Goal: Navigation & Orientation: Find specific page/section

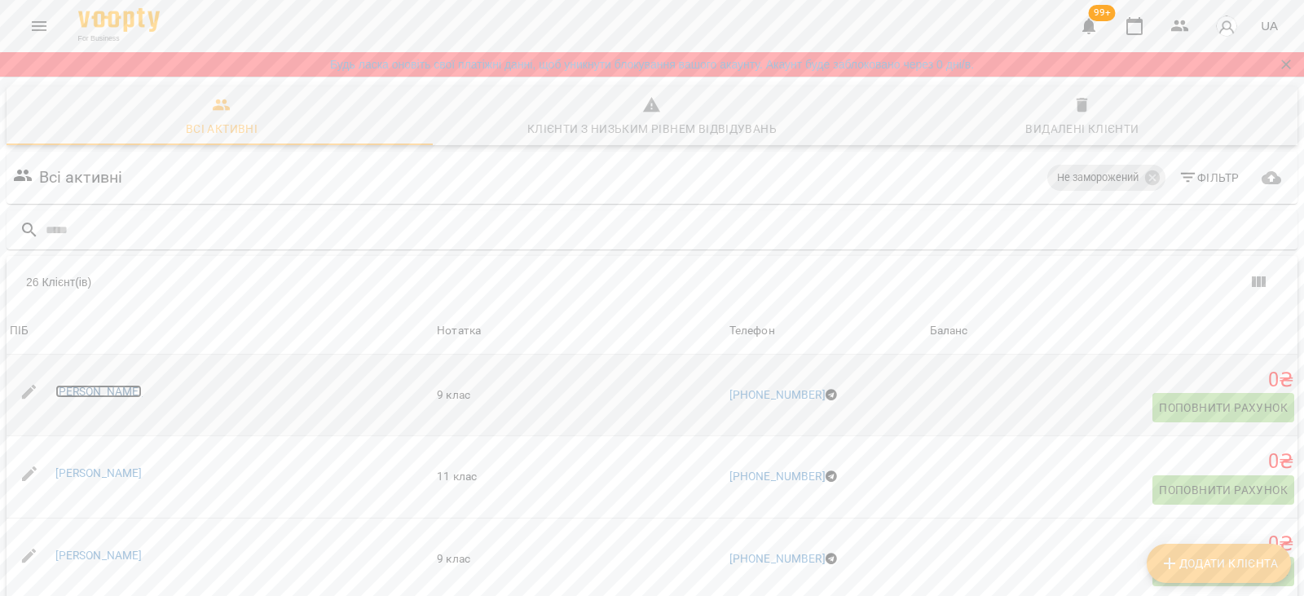
click at [99, 390] on link "[PERSON_NAME]" at bounding box center [98, 391] width 87 height 13
click at [97, 469] on link "Ірина Голош" at bounding box center [98, 472] width 87 height 13
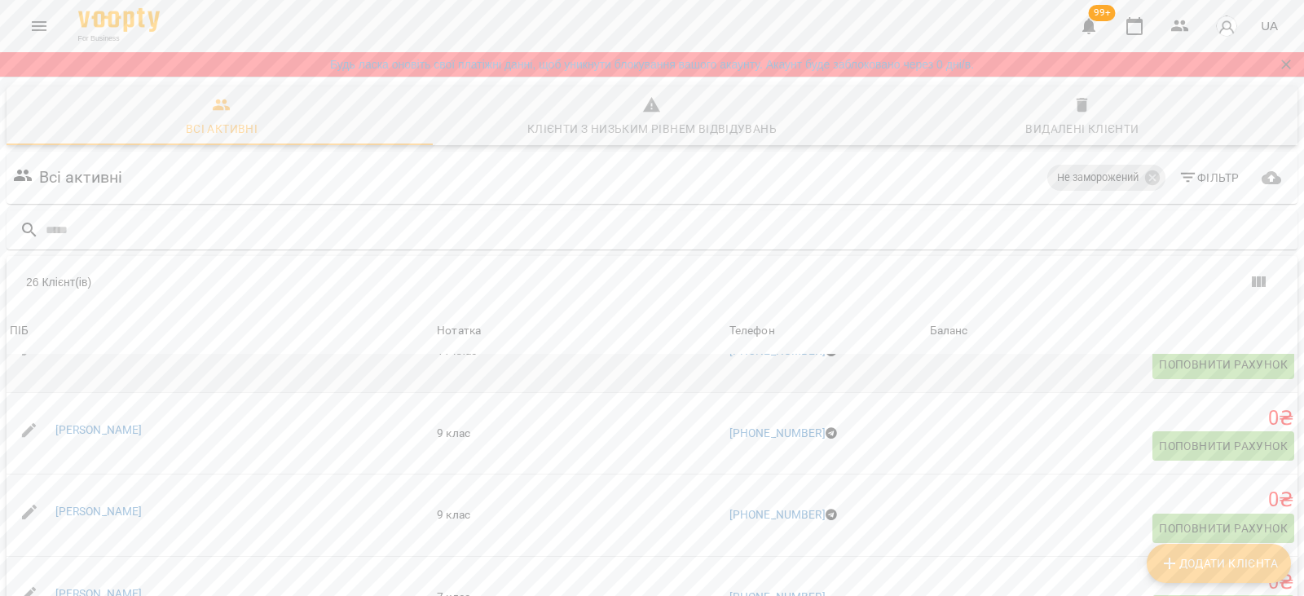
scroll to position [163, 0]
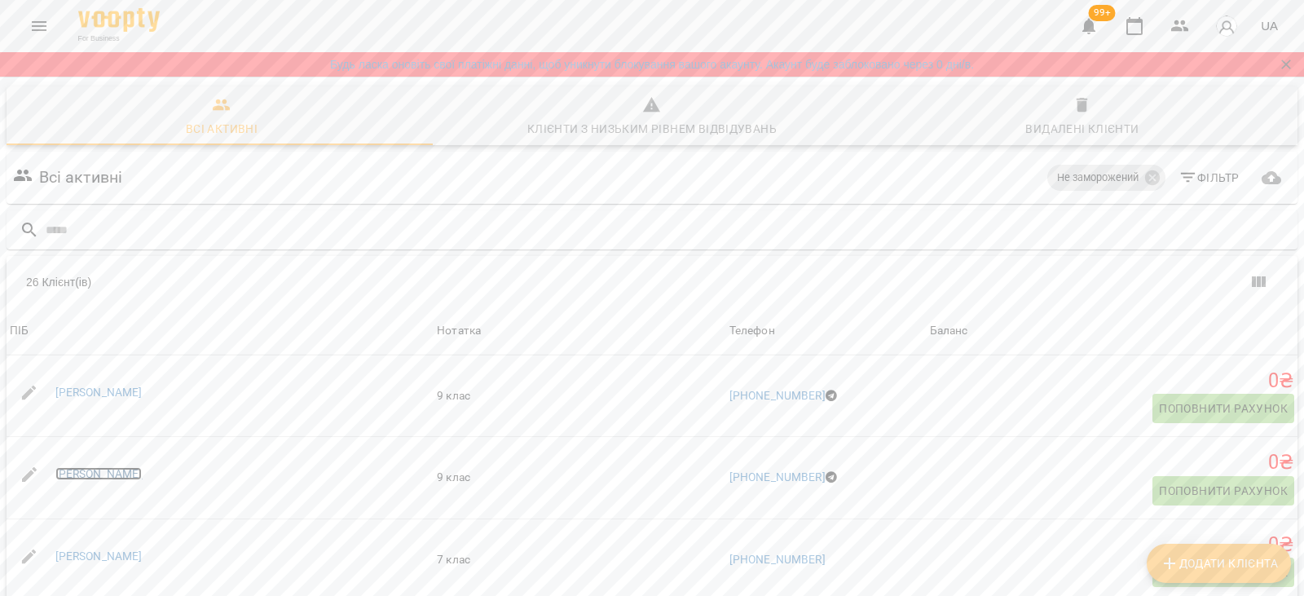
click at [112, 471] on link "Аліса Ковалько" at bounding box center [98, 473] width 87 height 13
click at [112, 471] on link "Анна Благодир" at bounding box center [98, 474] width 87 height 13
click at [105, 553] on link "Анна Горносталь" at bounding box center [98, 556] width 87 height 13
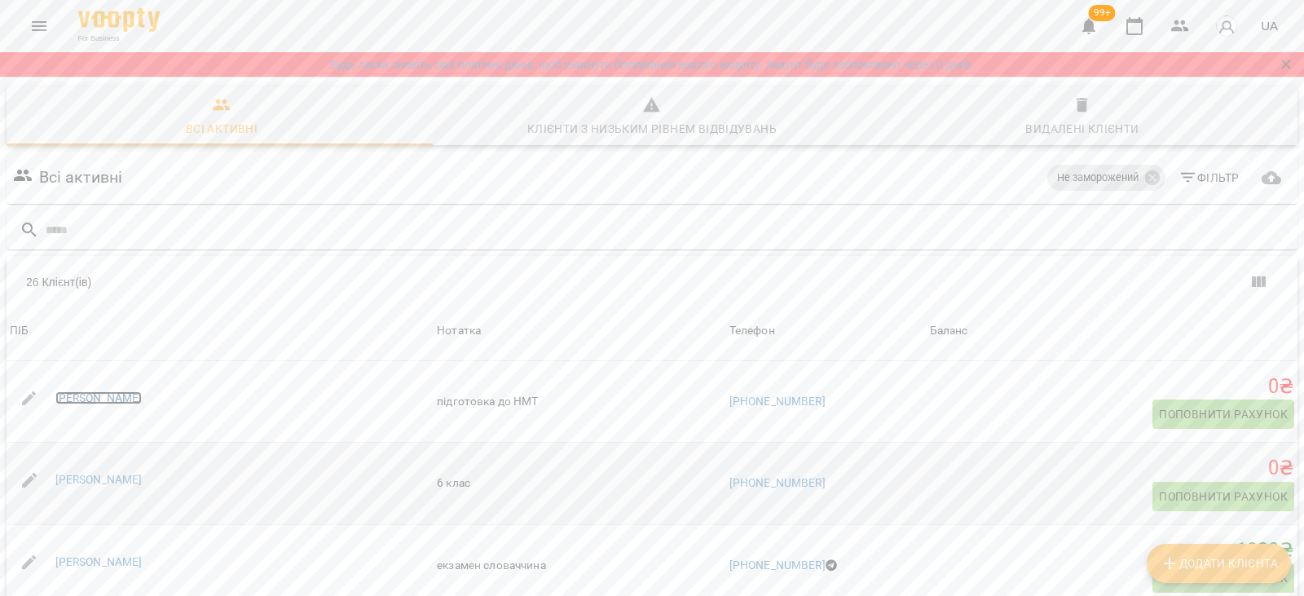
scroll to position [489, 0]
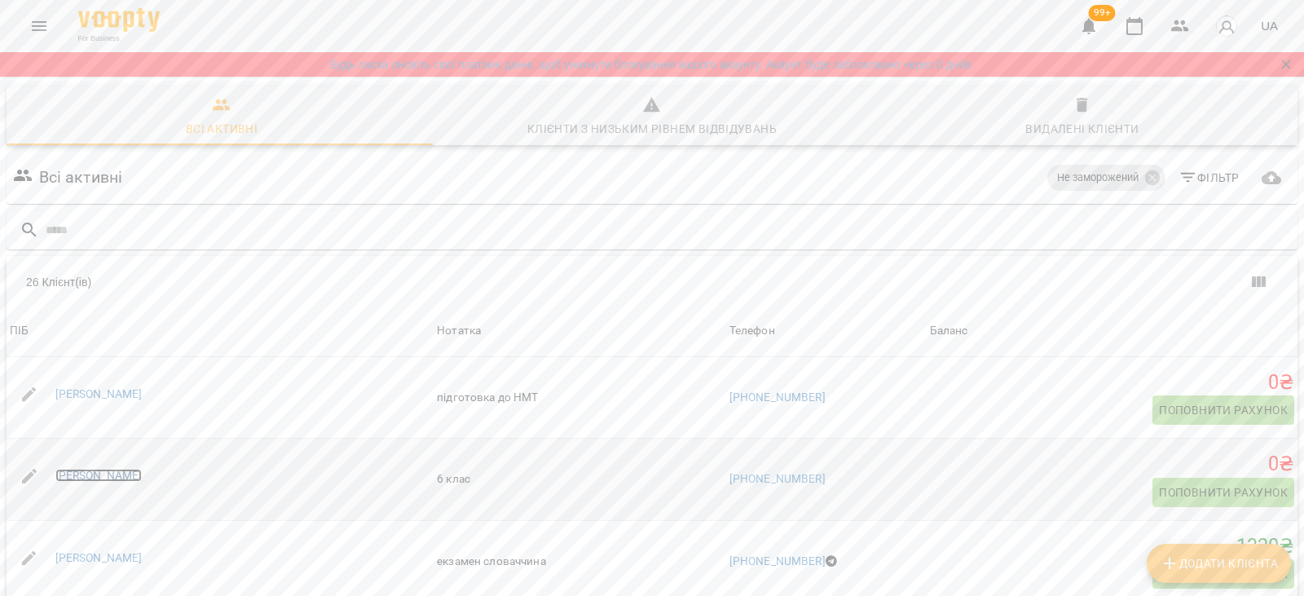
click at [103, 481] on link "Анна Грибачова" at bounding box center [98, 475] width 87 height 13
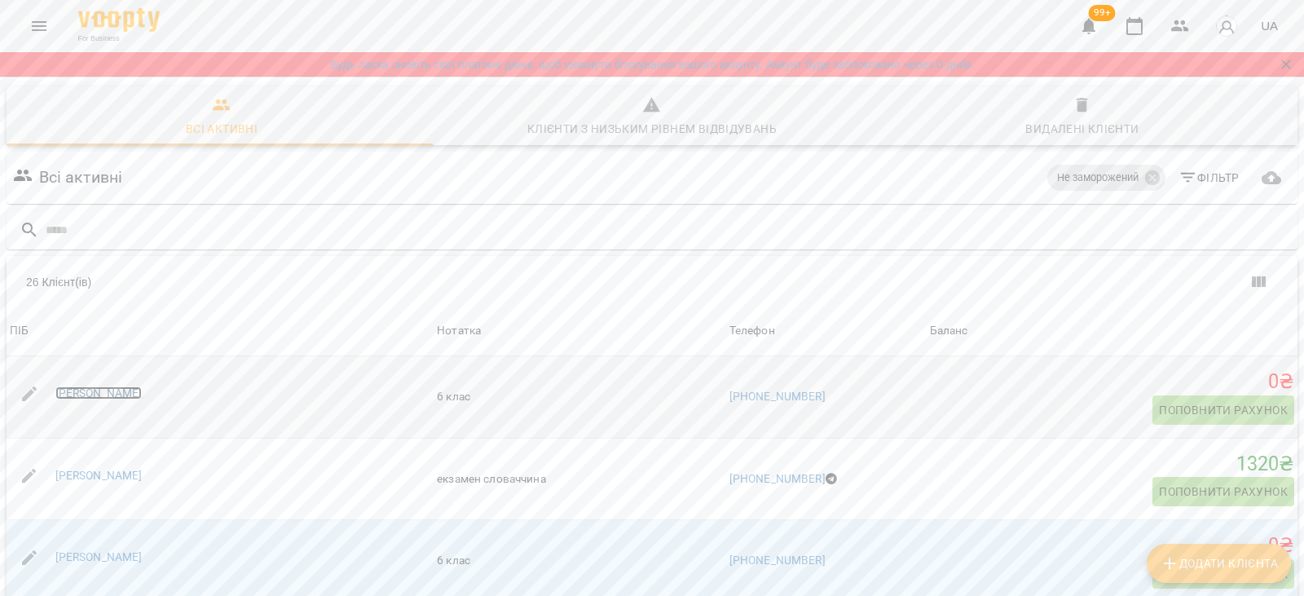
scroll to position [652, 0]
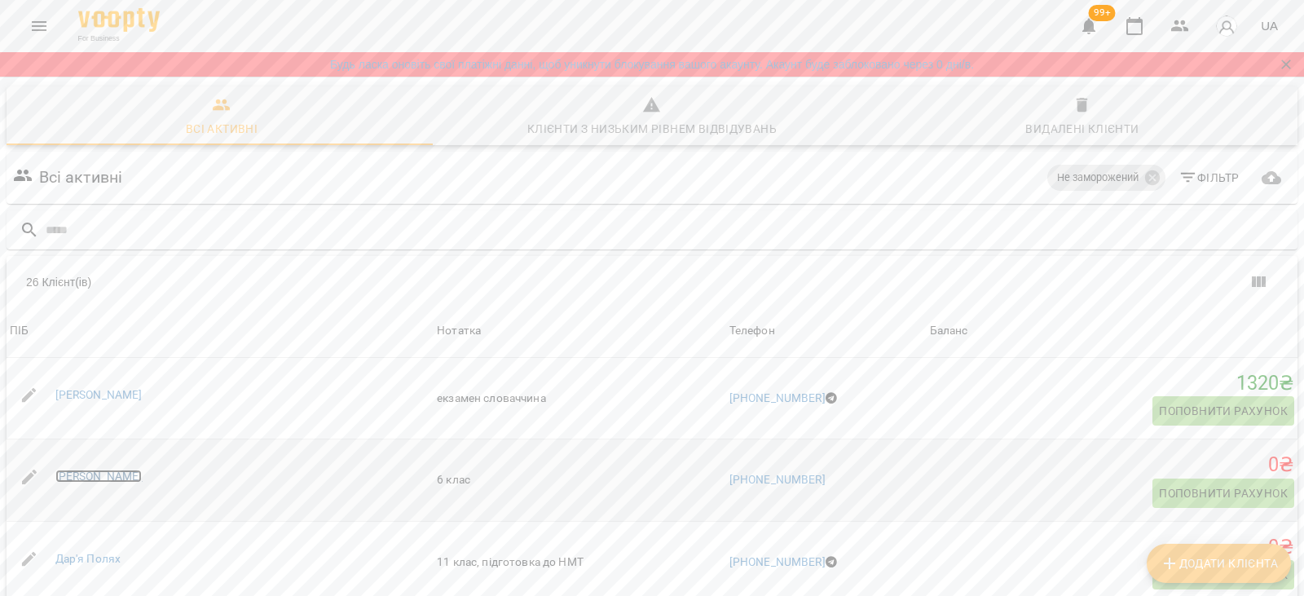
click at [103, 474] on link "Данило Кожукар" at bounding box center [98, 476] width 87 height 13
click at [113, 391] on link "[PERSON_NAME]" at bounding box center [98, 394] width 87 height 13
click at [94, 561] on link "Дар'я Полях" at bounding box center [88, 558] width 66 height 13
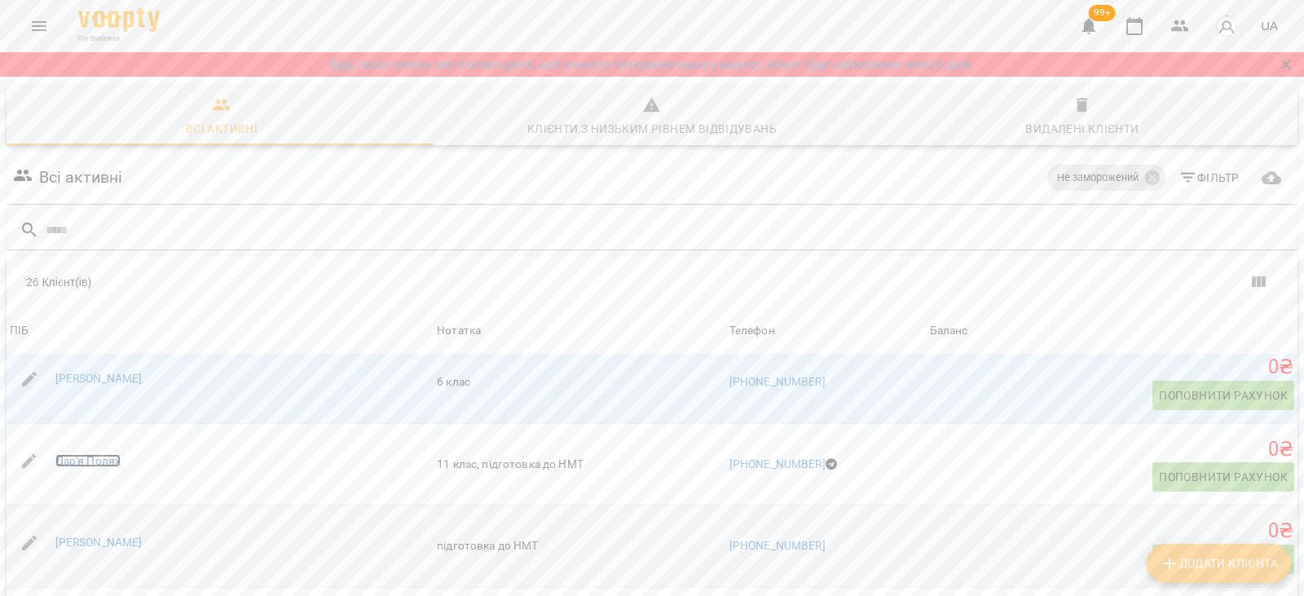
scroll to position [815, 0]
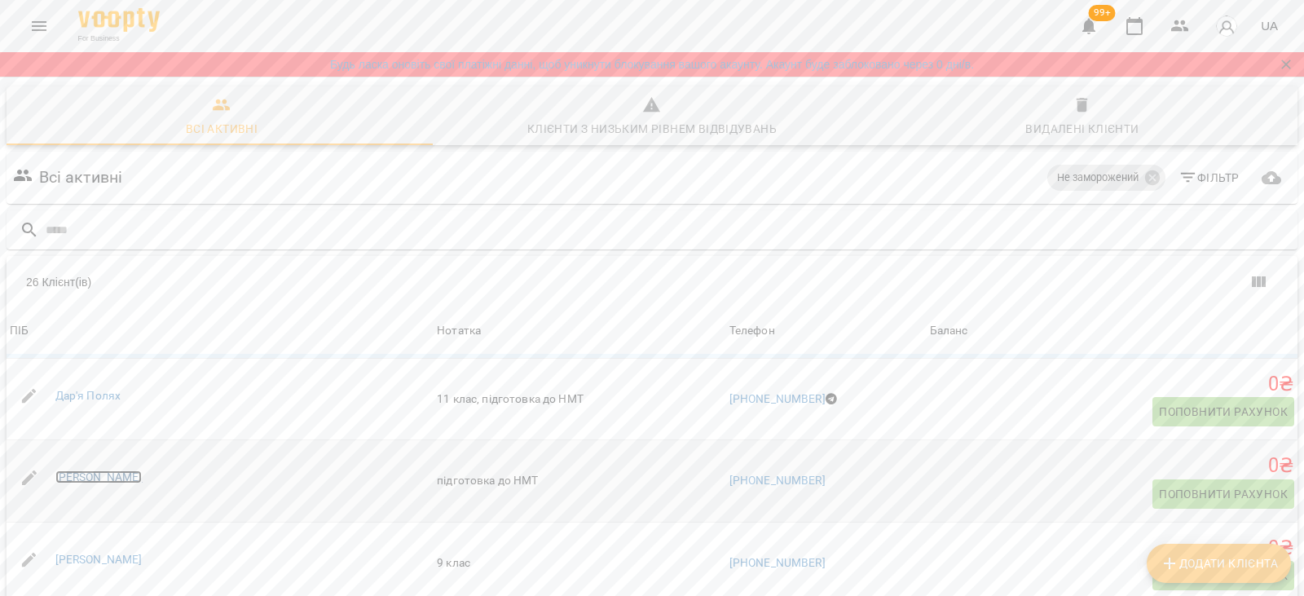
click at [116, 476] on link "Дарина Мороз" at bounding box center [98, 476] width 87 height 13
click at [115, 563] on link "Дмитро Казаков" at bounding box center [98, 559] width 87 height 13
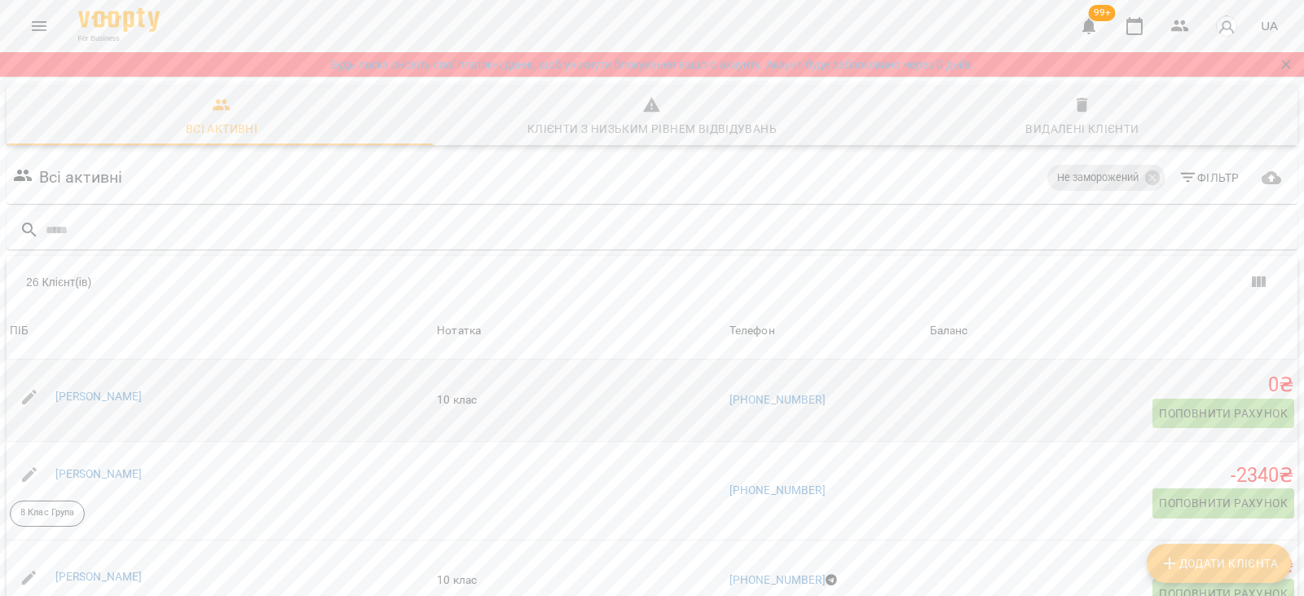
scroll to position [978, 0]
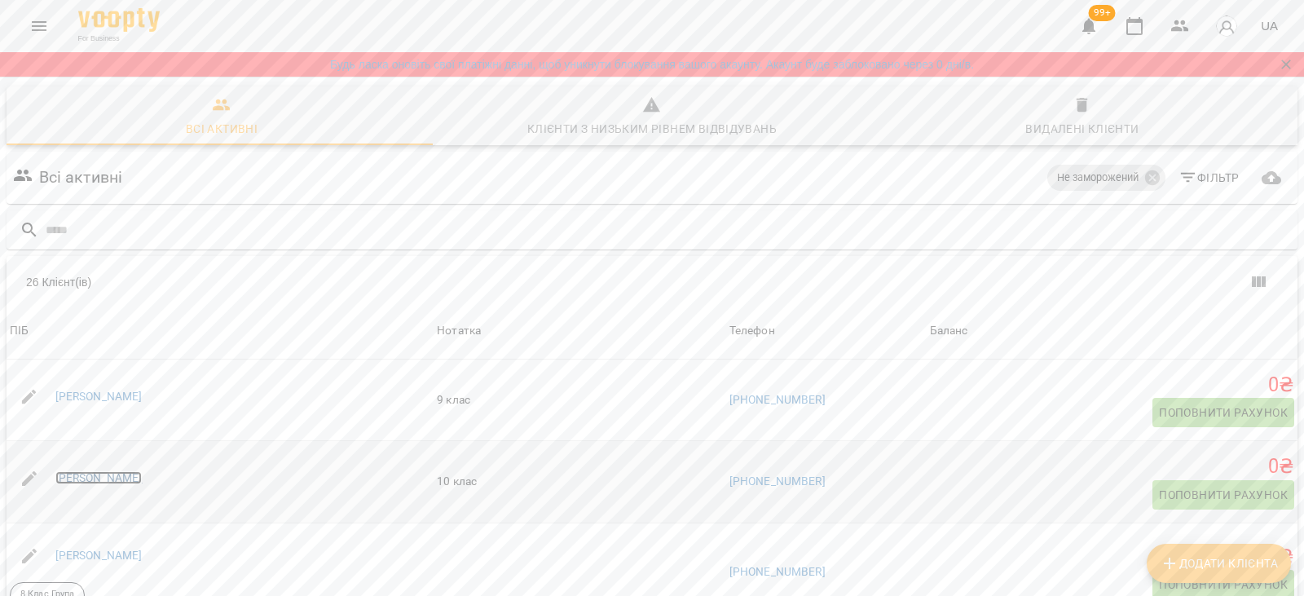
click at [108, 483] on link "Кароліна Гресь" at bounding box center [98, 477] width 87 height 13
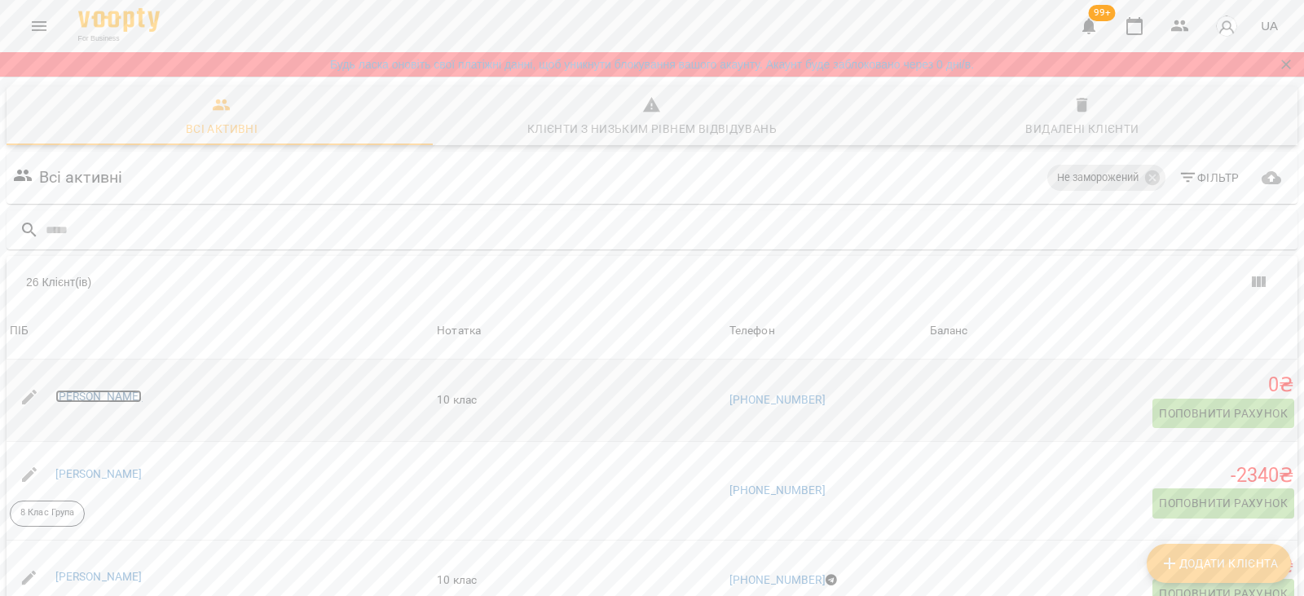
scroll to position [1141, 0]
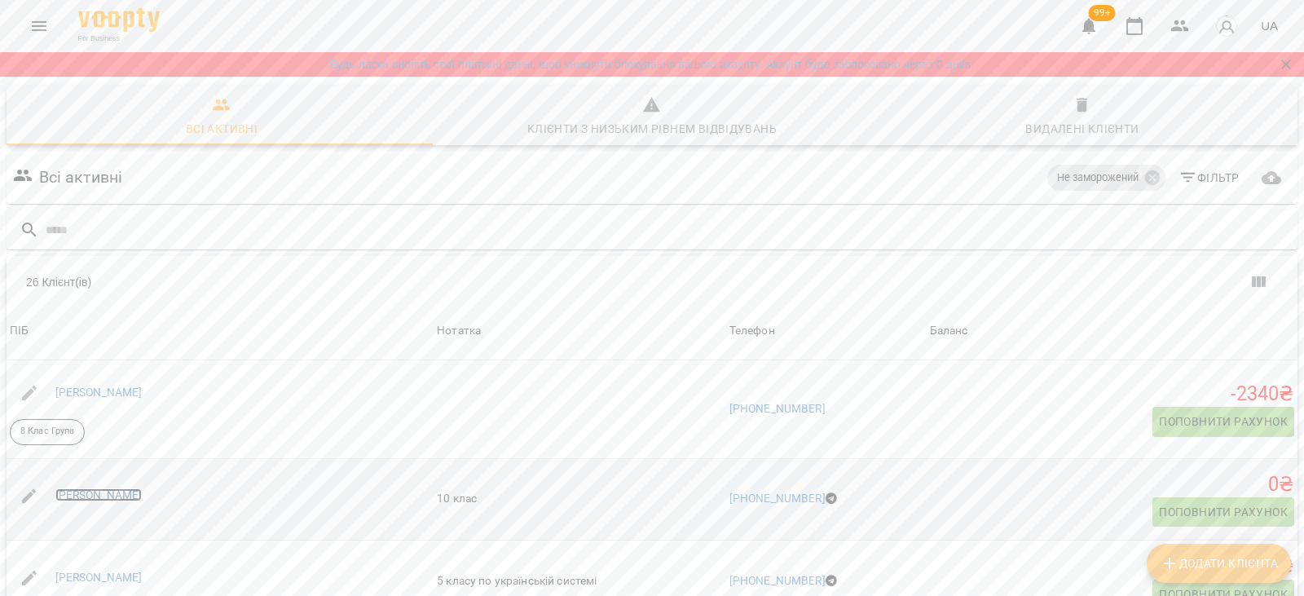
click at [108, 491] on link "Ліса Гончаренко" at bounding box center [98, 494] width 87 height 13
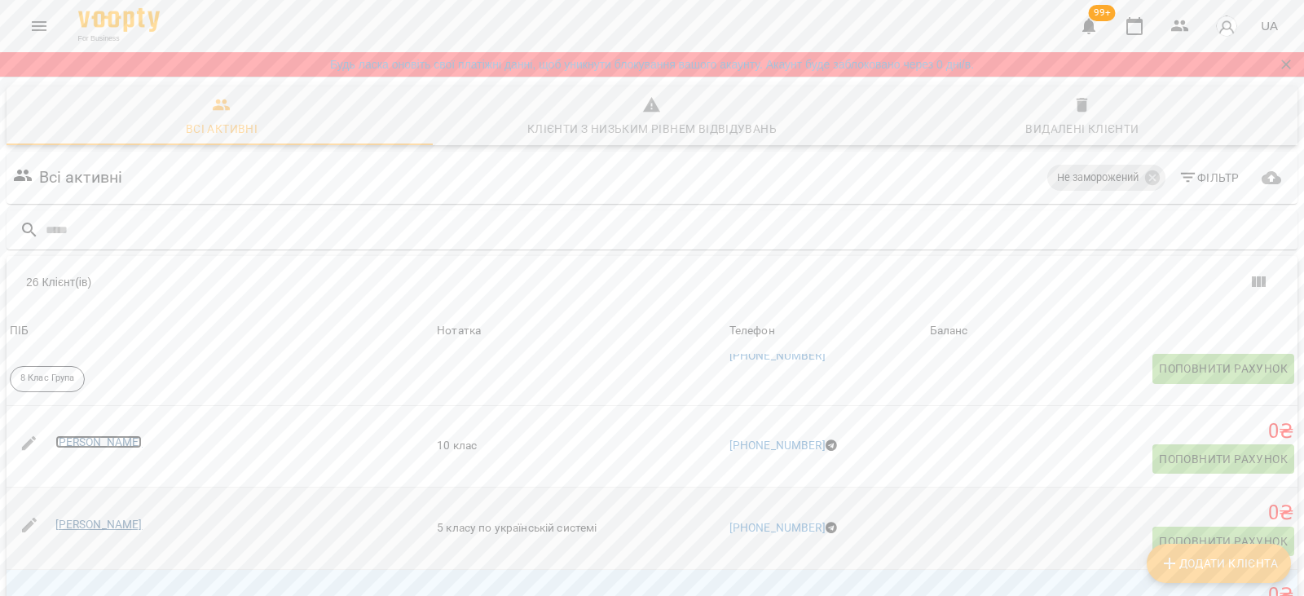
scroll to position [1223, 0]
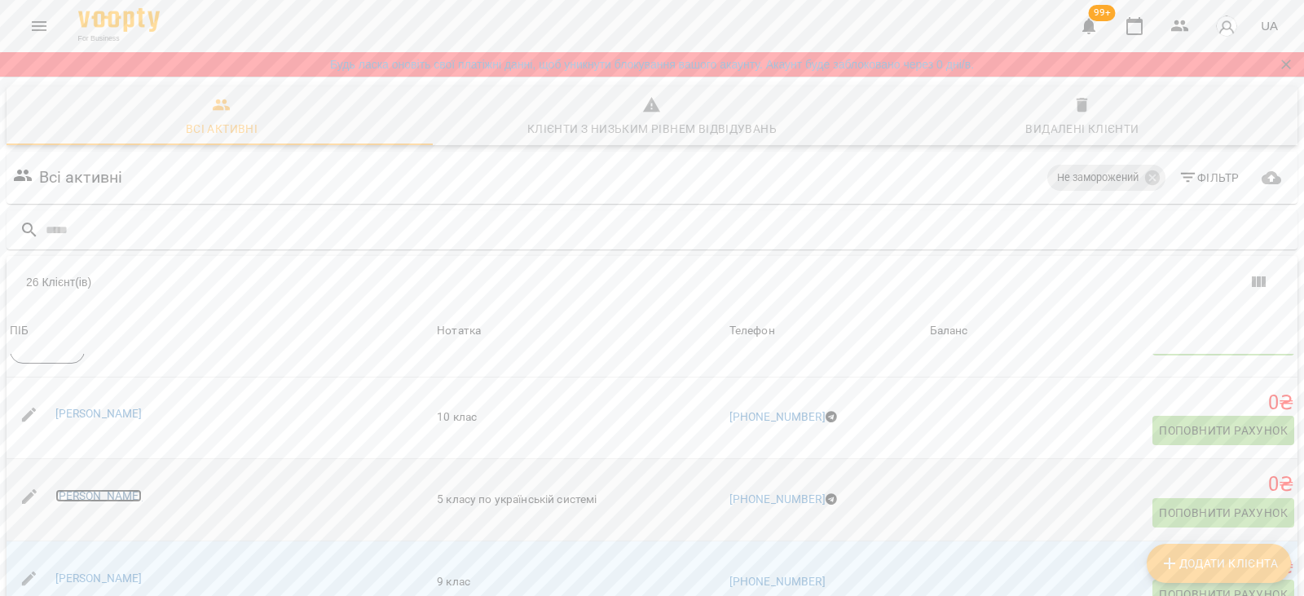
click at [99, 491] on link "Макар Стрилюк" at bounding box center [98, 495] width 87 height 13
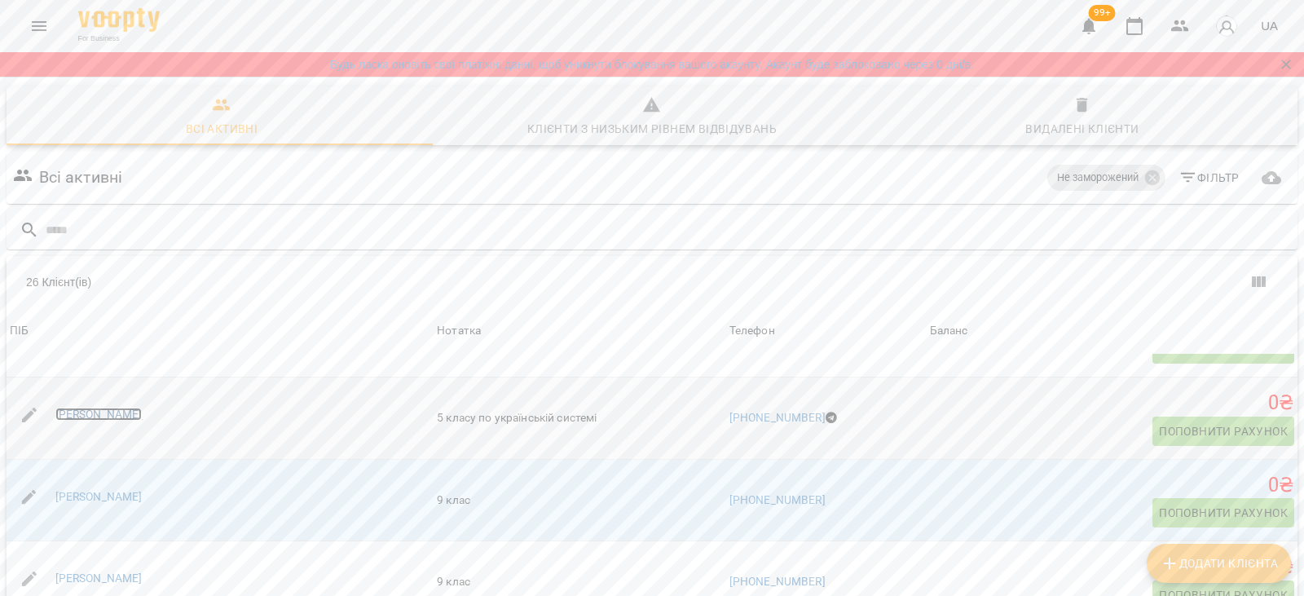
scroll to position [1386, 0]
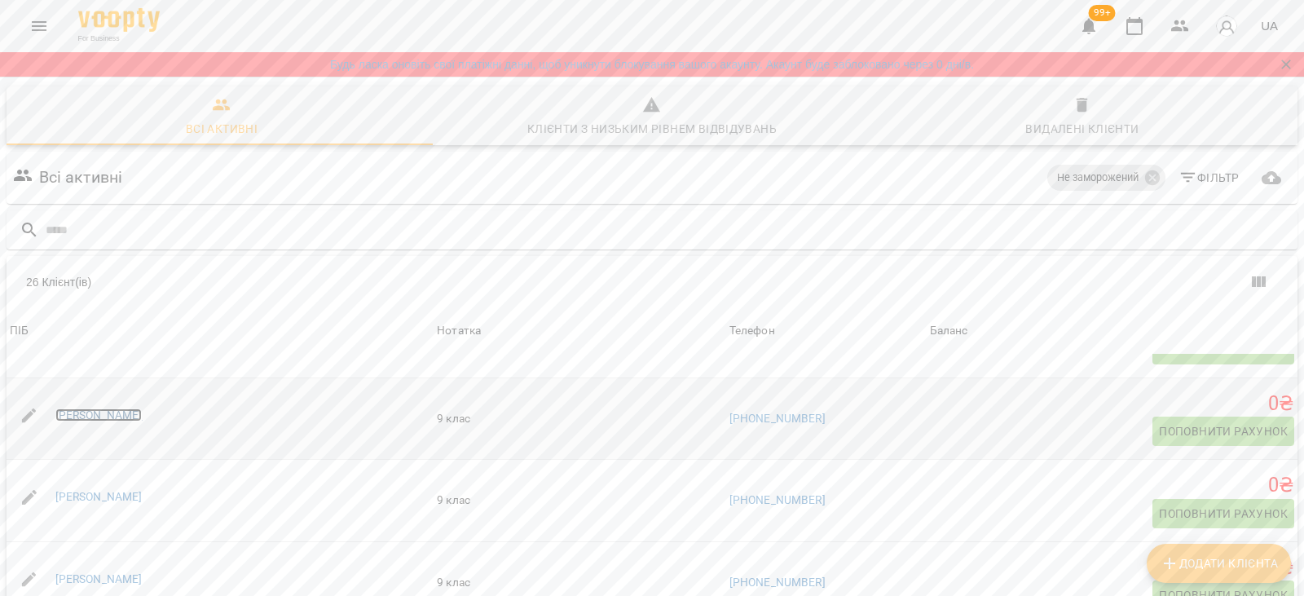
click at [99, 417] on link "[PERSON_NAME]" at bounding box center [98, 414] width 87 height 13
click at [126, 496] on link "Марія Боголюбська" at bounding box center [98, 496] width 87 height 13
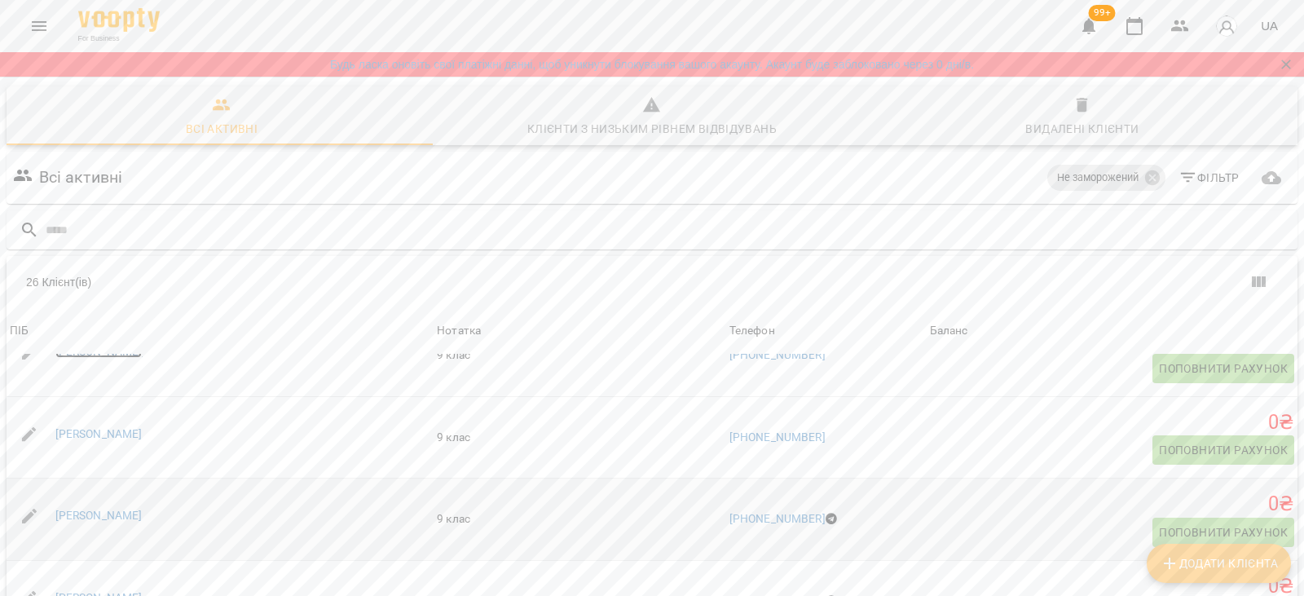
scroll to position [1549, 0]
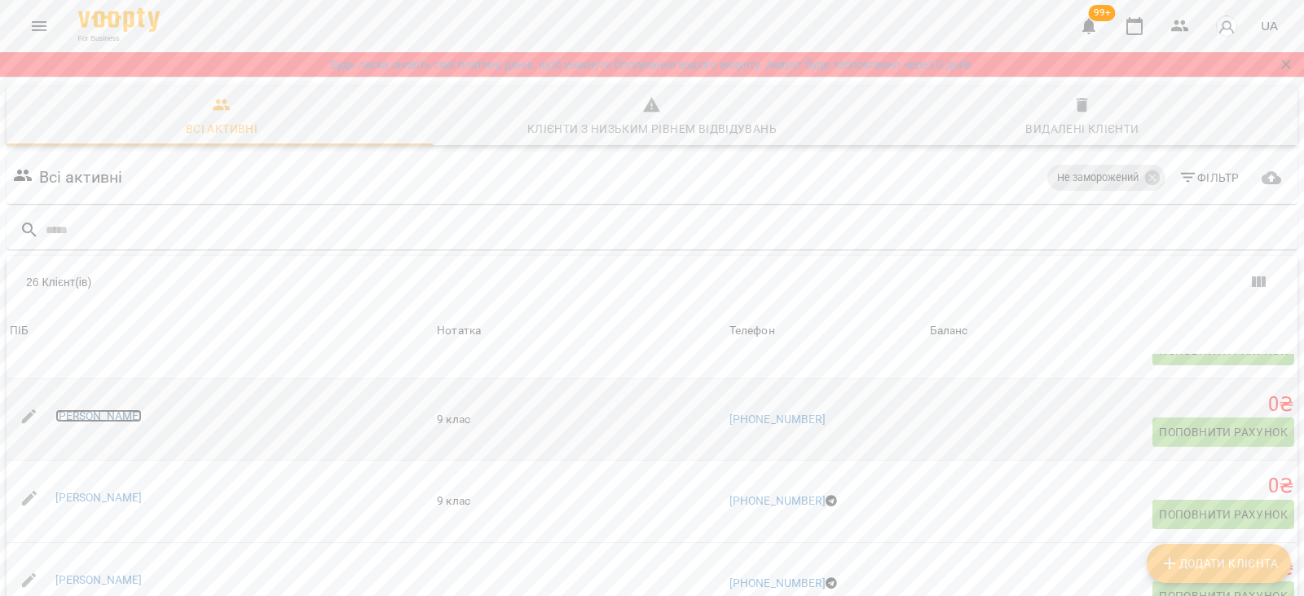
click at [103, 421] on link "Марія Колесник" at bounding box center [98, 415] width 87 height 13
click at [107, 492] on link "Марія Мельниченко" at bounding box center [98, 497] width 87 height 13
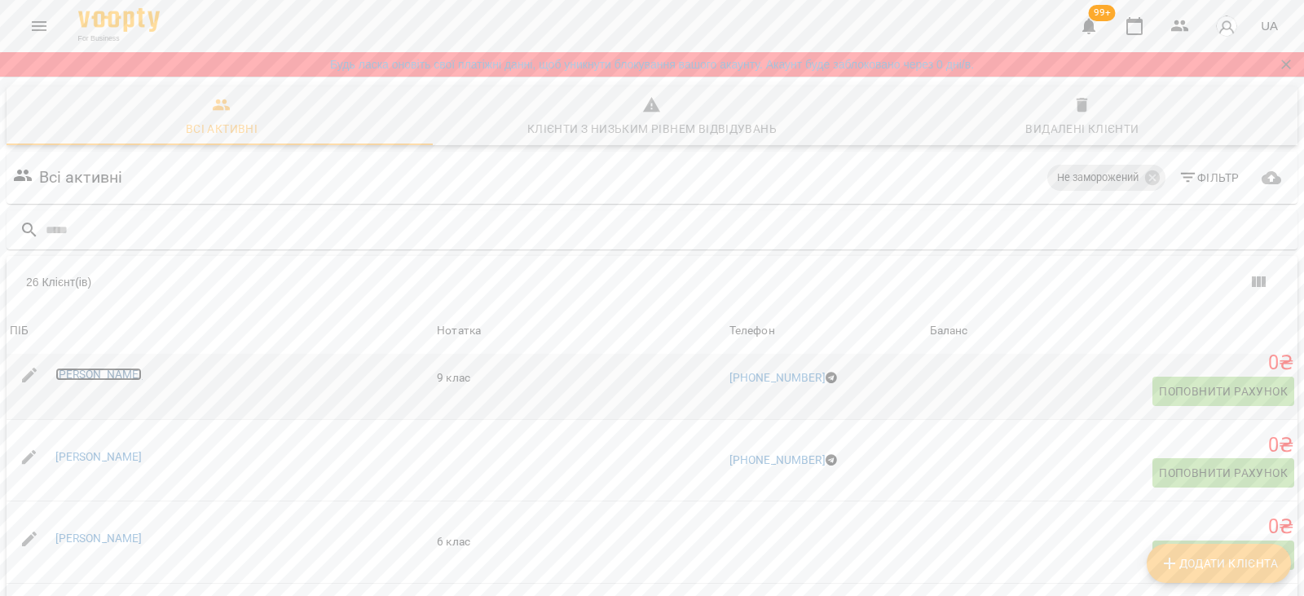
scroll to position [1712, 0]
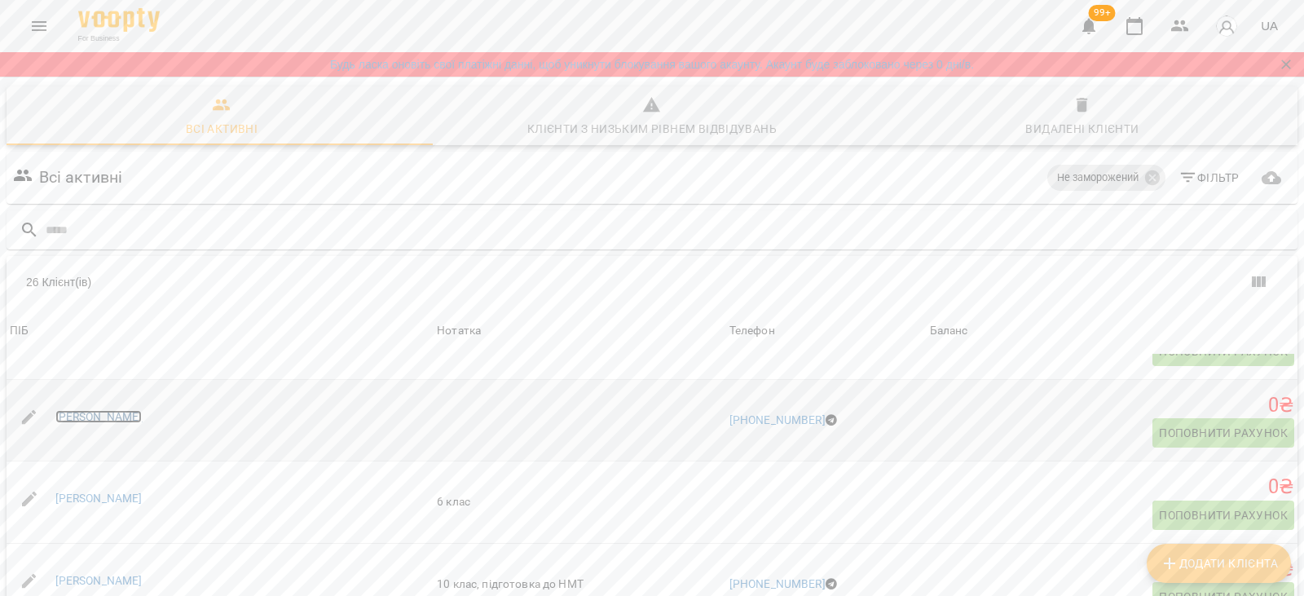
click at [99, 412] on link "Петро Донченко" at bounding box center [98, 416] width 87 height 13
click at [89, 498] on link "Сабріна Кун" at bounding box center [98, 498] width 87 height 13
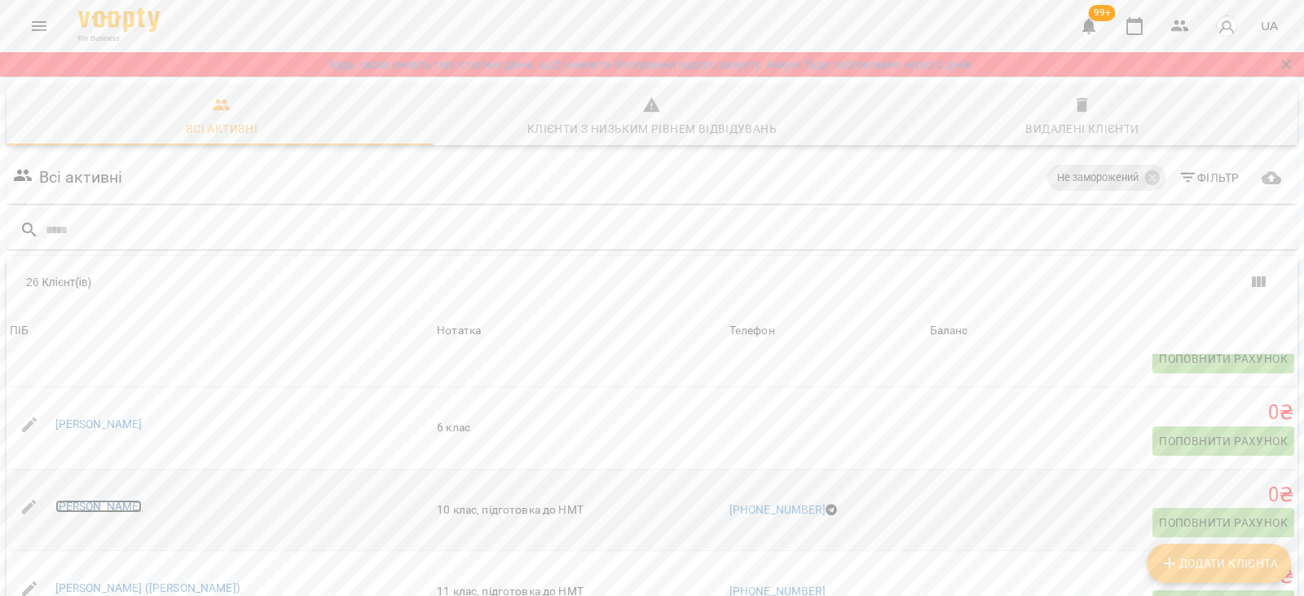
click at [98, 503] on link "Софія Загурська" at bounding box center [98, 506] width 87 height 13
click at [129, 581] on link "Уляна (Ле Тхі Ван Ханг)" at bounding box center [147, 587] width 185 height 13
